Goal: Find specific page/section: Find specific page/section

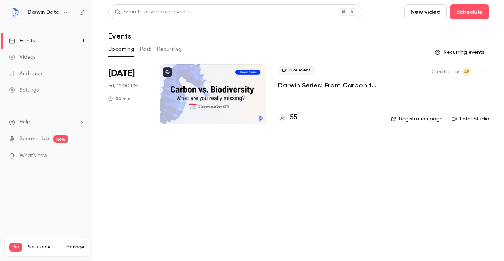
click at [295, 118] on h4 "55" at bounding box center [293, 117] width 7 height 10
